Goal: Task Accomplishment & Management: Manage account settings

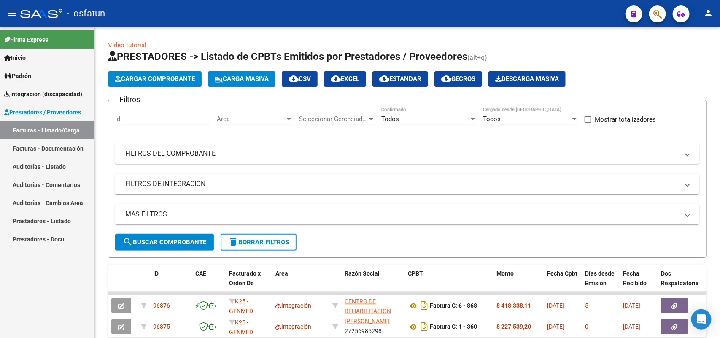
click at [40, 92] on span "Integración (discapacidad)" at bounding box center [43, 93] width 78 height 9
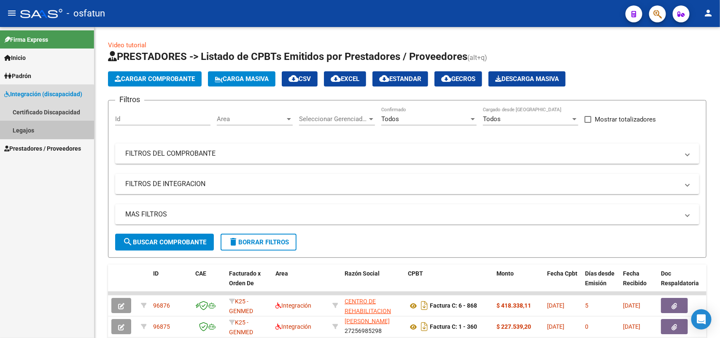
click at [25, 128] on link "Legajos" at bounding box center [47, 130] width 94 height 18
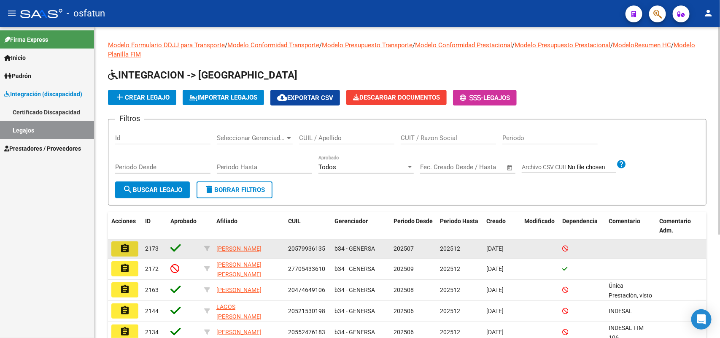
click at [122, 245] on mat-icon "assignment" at bounding box center [125, 248] width 10 height 10
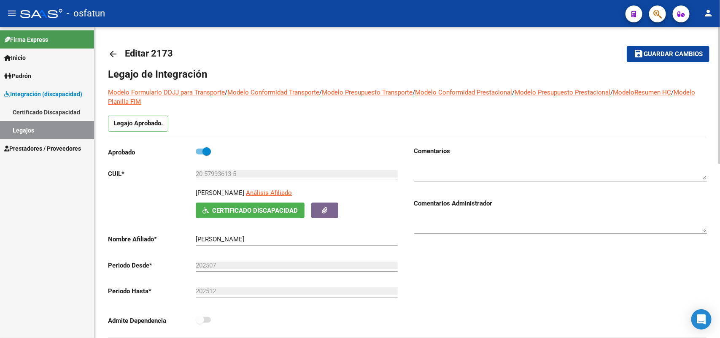
click at [663, 53] on span "Guardar cambios" at bounding box center [673, 55] width 59 height 8
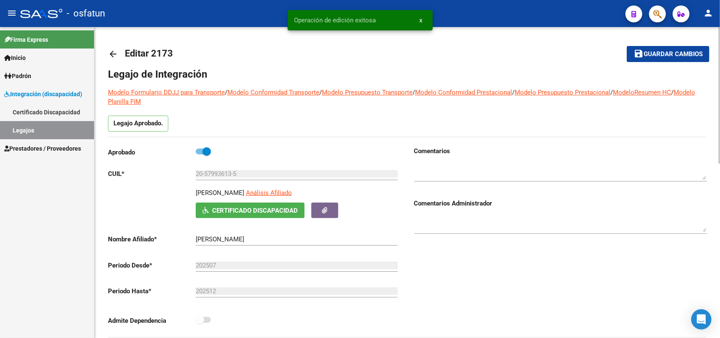
click at [115, 49] on mat-icon "arrow_back" at bounding box center [113, 54] width 10 height 10
